Goal: Information Seeking & Learning: Learn about a topic

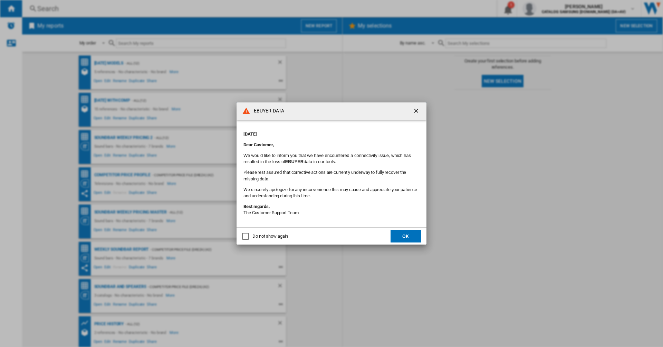
click at [416, 108] on ng-md-icon "getI18NText('BUTTONS.CLOSE_DIALOG')" at bounding box center [417, 111] width 8 height 8
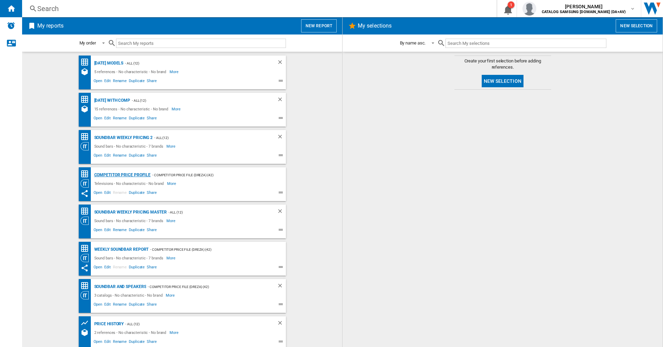
click at [118, 174] on div "Competitor Price Profile" at bounding box center [122, 175] width 58 height 9
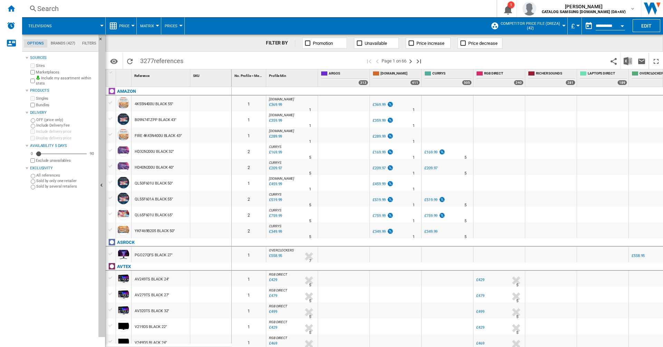
click at [76, 6] on div "Search" at bounding box center [257, 9] width 441 height 10
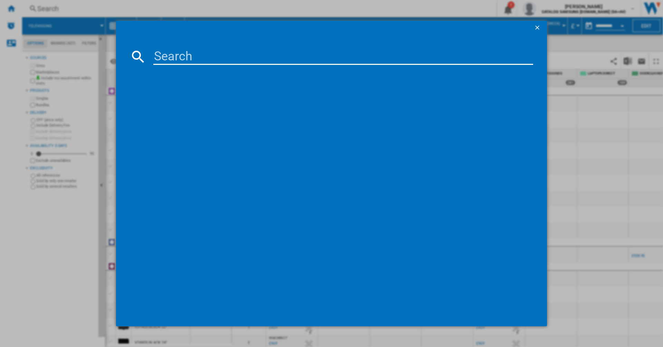
click at [160, 53] on input at bounding box center [343, 56] width 380 height 17
type input "ls03"
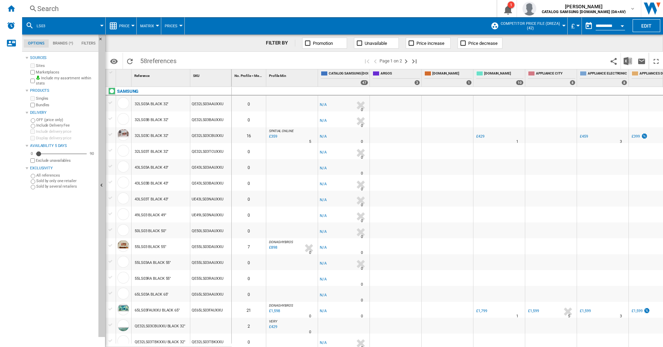
click at [58, 9] on div "Search" at bounding box center [257, 9] width 441 height 10
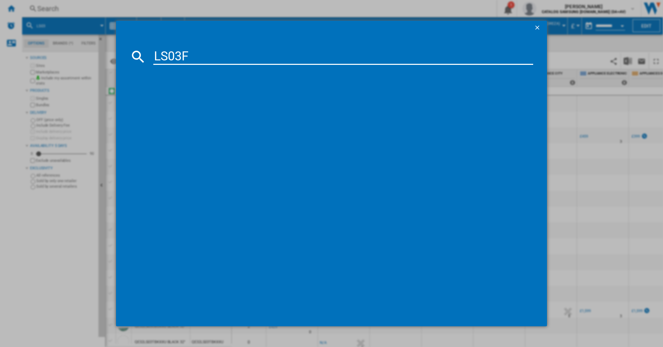
type input "LS03F"
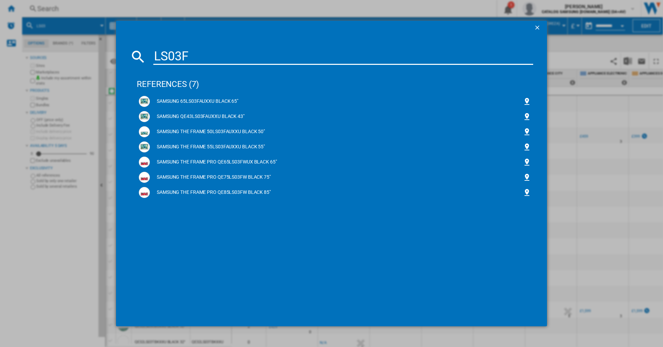
click at [268, 54] on input "LS03F" at bounding box center [343, 56] width 380 height 17
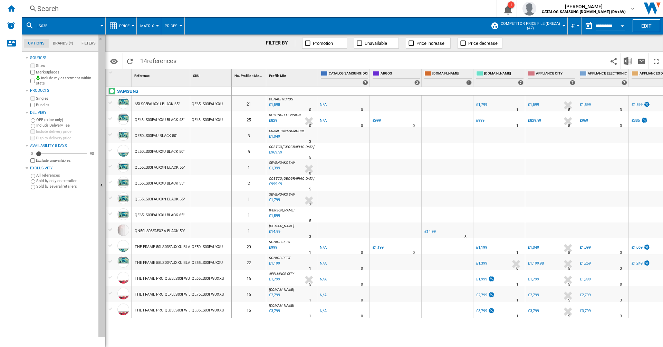
click at [203, 28] on span at bounding box center [336, 25] width 303 height 17
drag, startPoint x: 348, startPoint y: 344, endPoint x: 375, endPoint y: 346, distance: 26.7
click at [378, 346] on div "0 21 [GEOGRAPHIC_DATA] : UK [GEOGRAPHIC_DATA] -1.0 % £1,598 % N/A 0 [GEOGRAPHIC…" at bounding box center [448, 217] width 432 height 261
